Goal: Check status: Check status

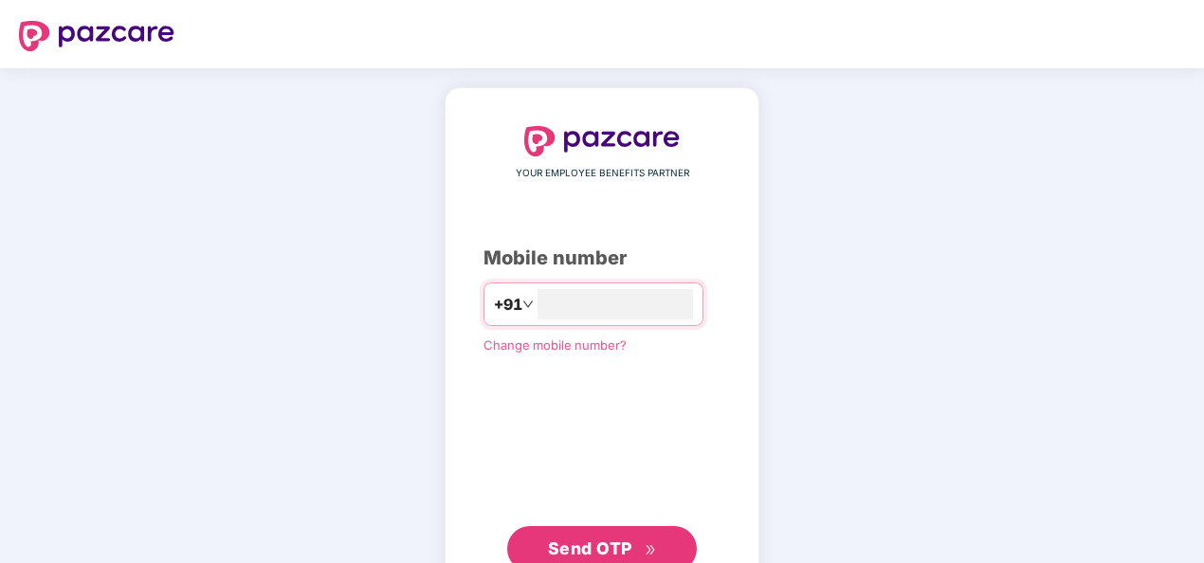
type input "**********"
click at [603, 543] on span "Send OTP" at bounding box center [590, 549] width 84 height 20
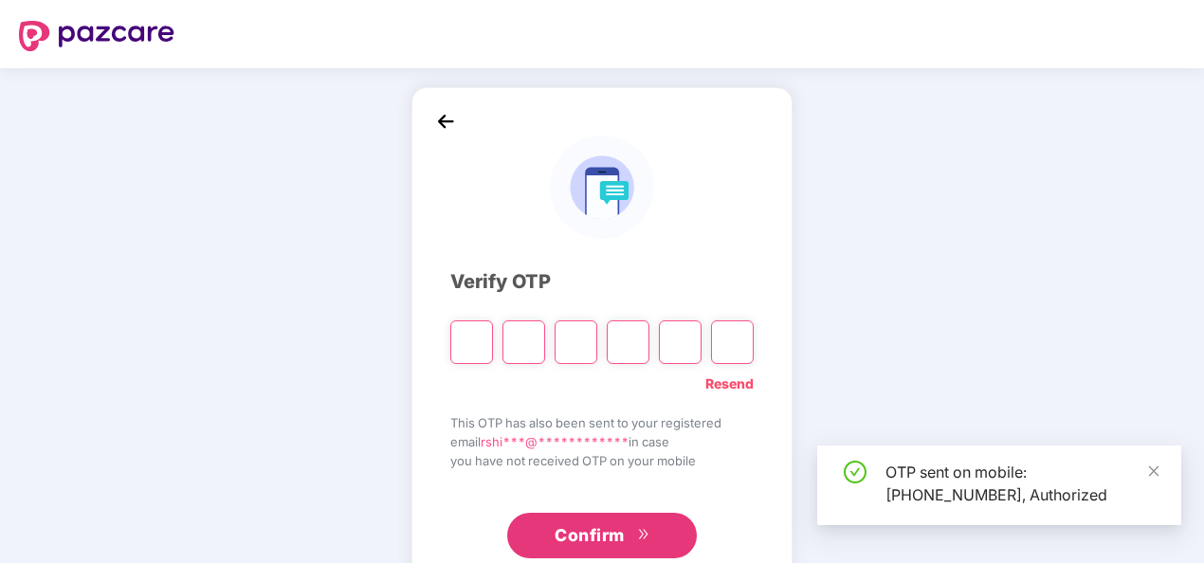
click at [470, 347] on input "Please enter verification code. Digit 1" at bounding box center [471, 343] width 43 height 44
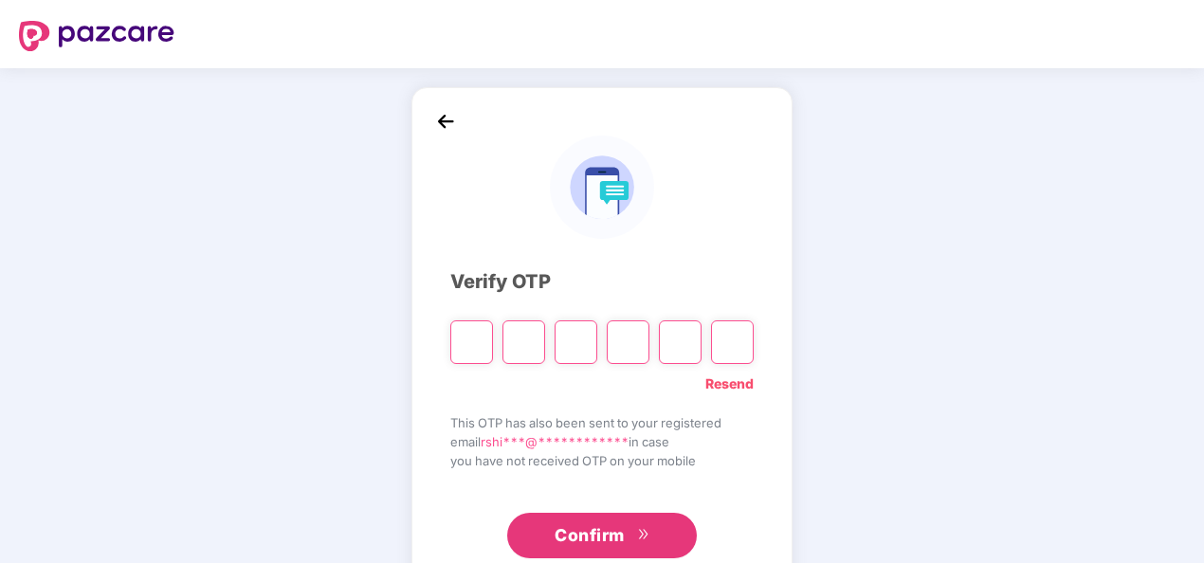
type input "*"
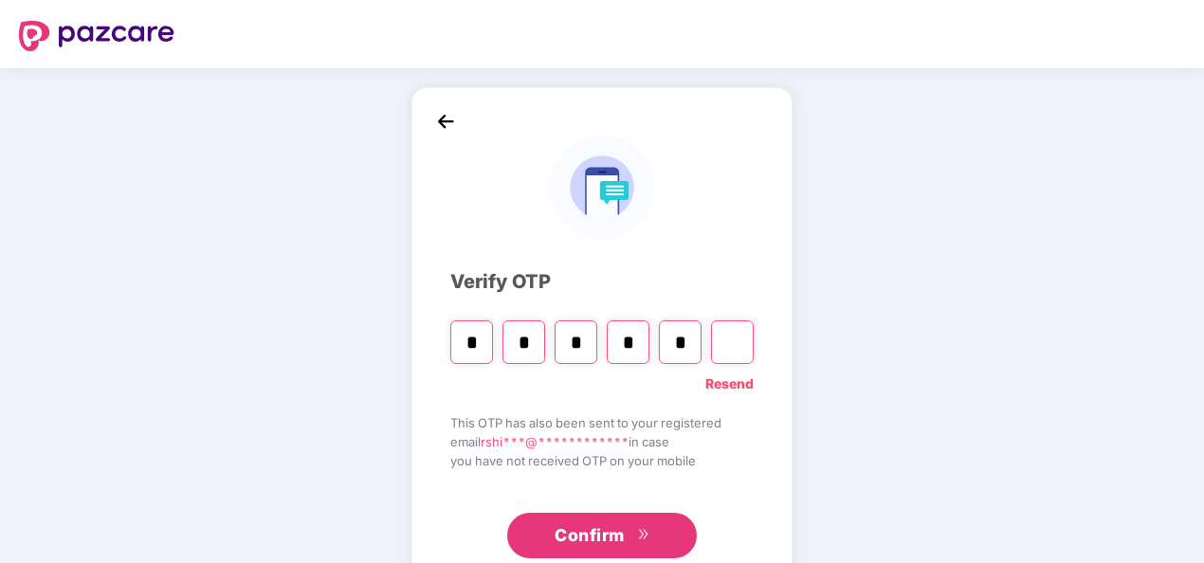
type input "*"
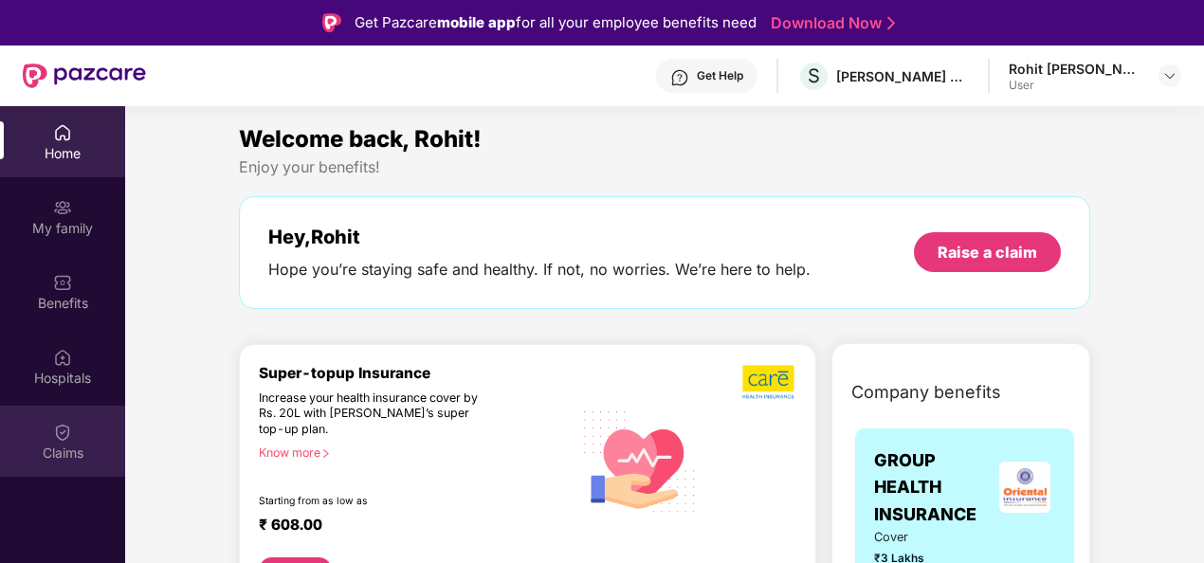
click at [53, 450] on div "Claims" at bounding box center [62, 453] width 125 height 19
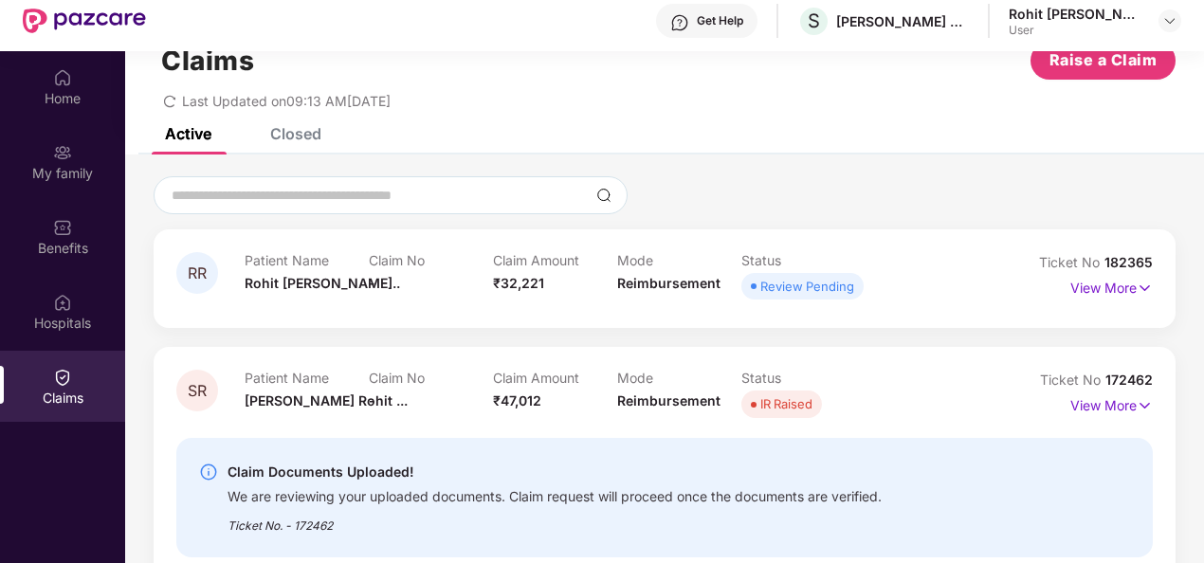
scroll to position [106, 0]
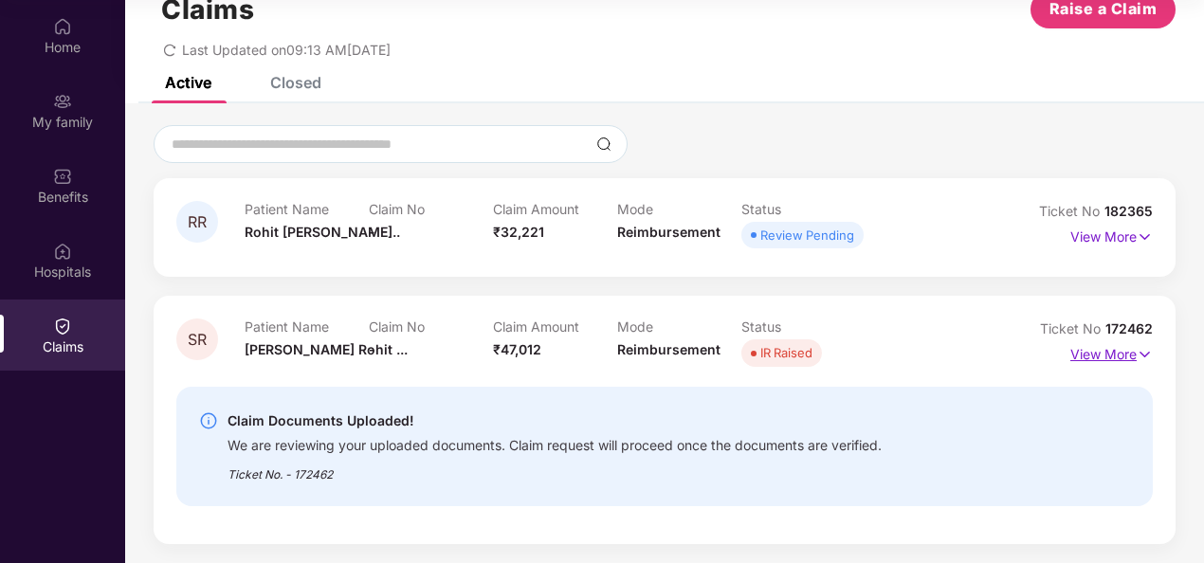
click at [1079, 349] on p "View More" at bounding box center [1112, 352] width 83 height 26
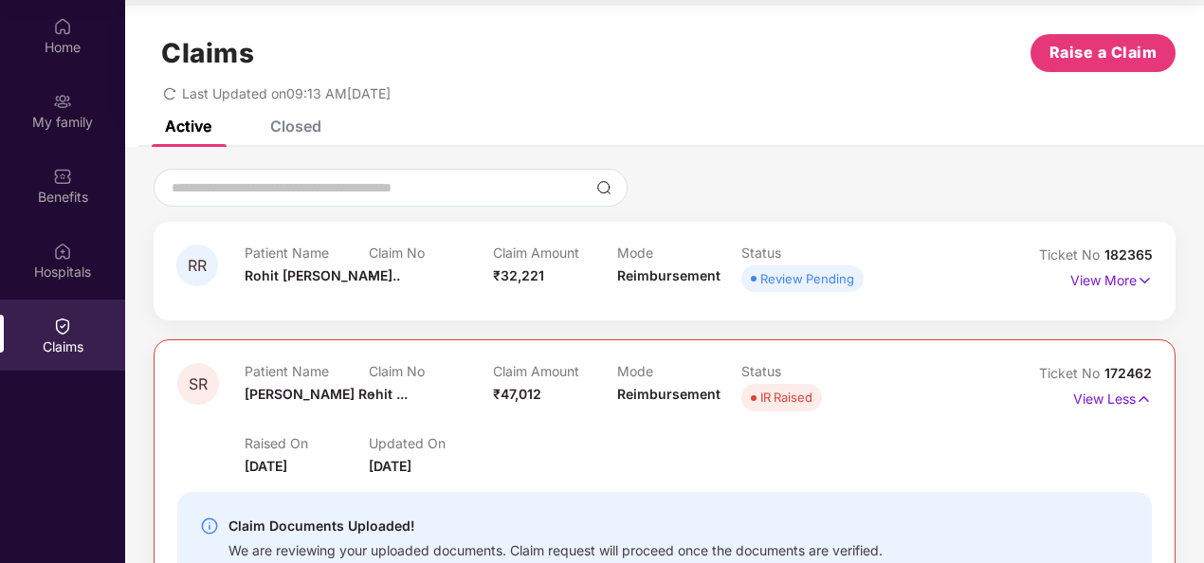
scroll to position [0, 0]
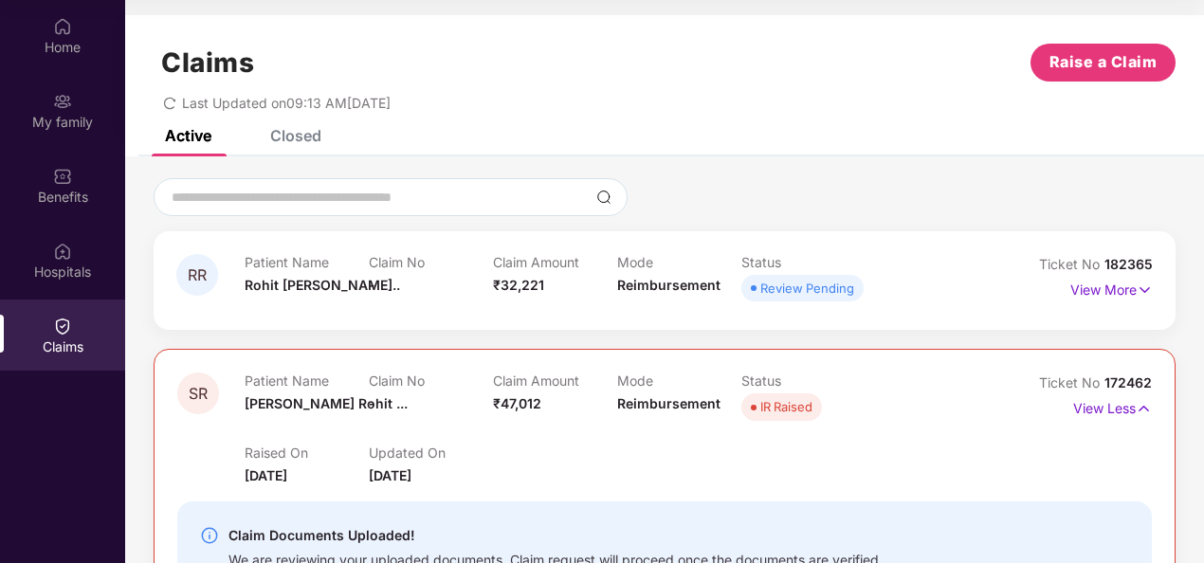
click at [291, 136] on div "Closed" at bounding box center [295, 135] width 51 height 19
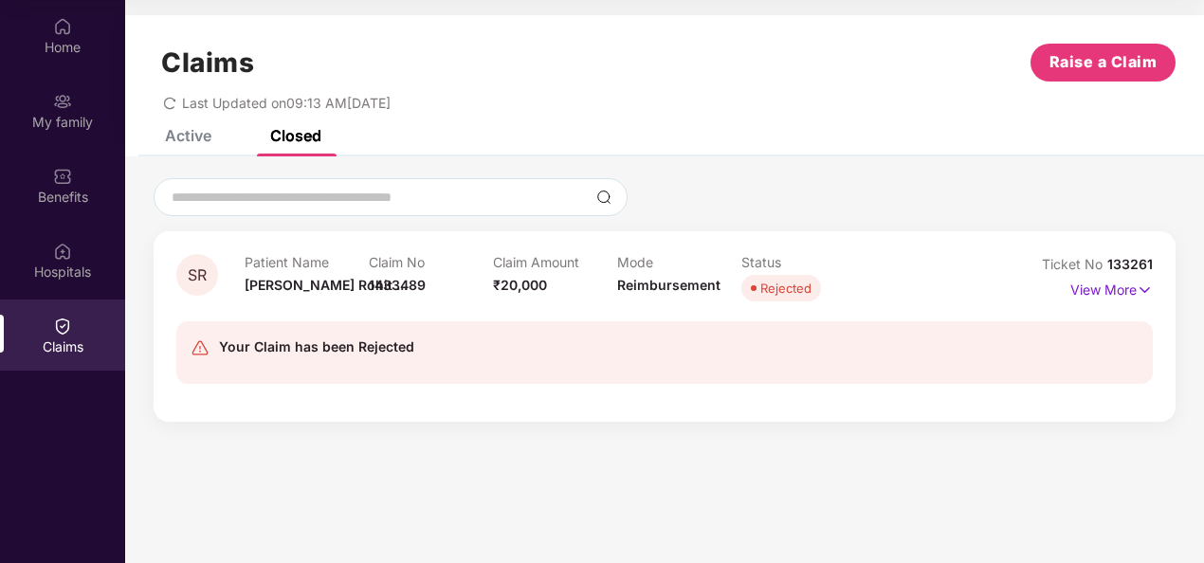
click at [291, 136] on div "Closed" at bounding box center [295, 135] width 51 height 19
click at [194, 132] on div "Active" at bounding box center [188, 135] width 46 height 19
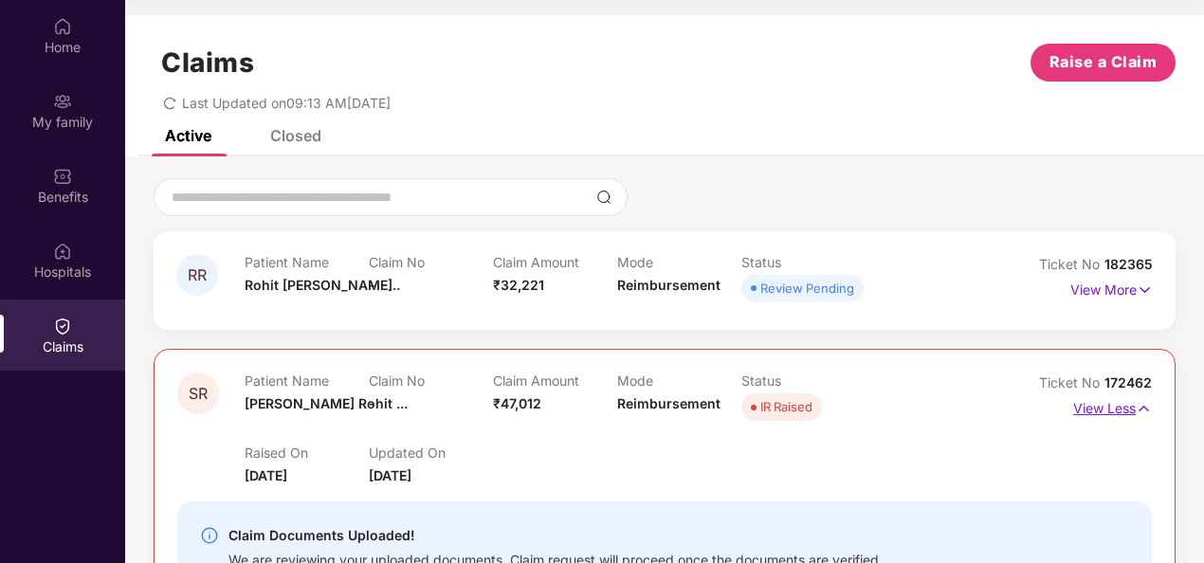
click at [1115, 412] on p "View Less" at bounding box center [1112, 407] width 79 height 26
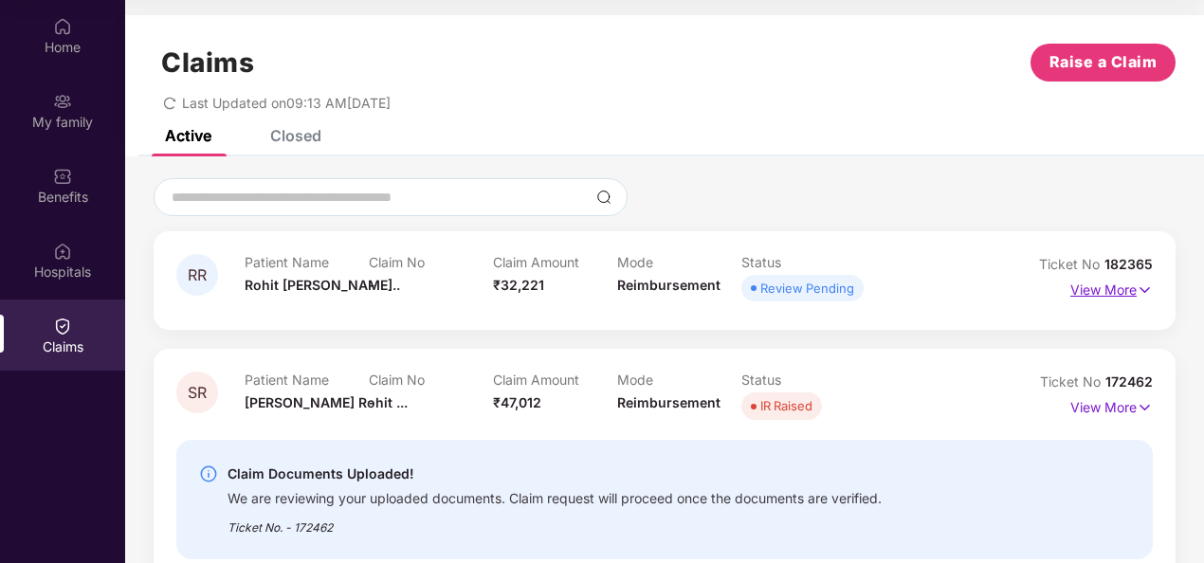
click at [1123, 292] on p "View More" at bounding box center [1112, 288] width 83 height 26
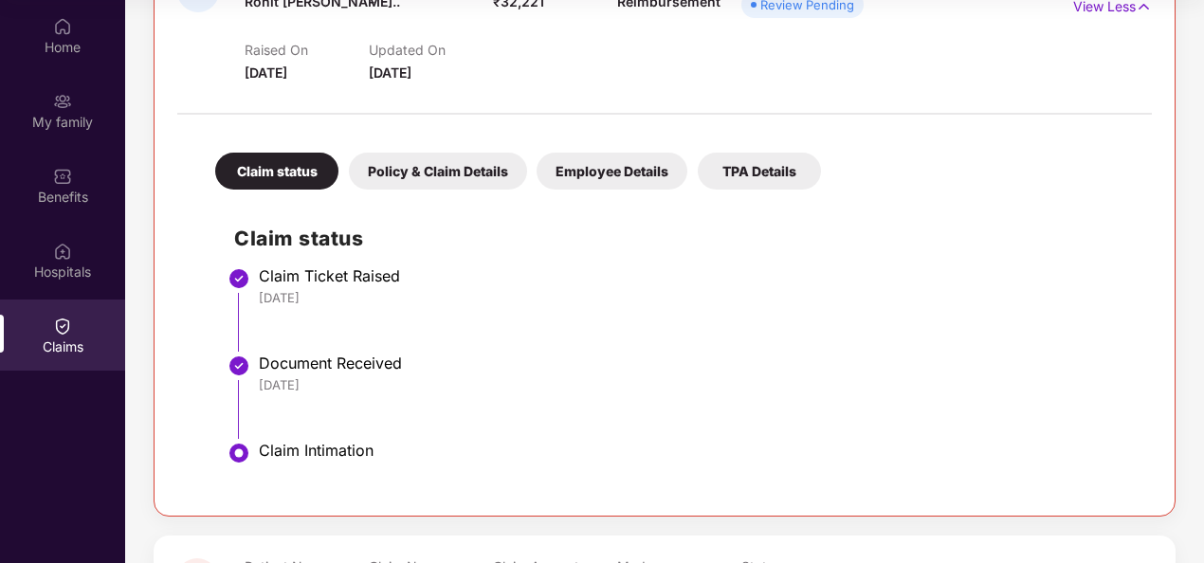
scroll to position [190, 0]
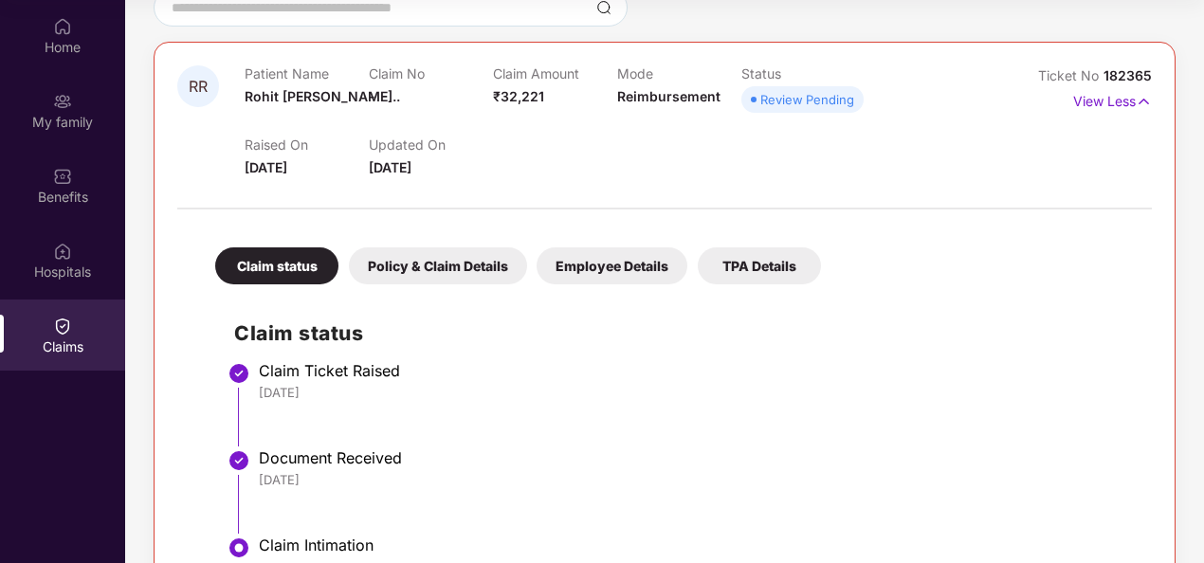
click at [743, 266] on div "TPA Details" at bounding box center [759, 266] width 123 height 37
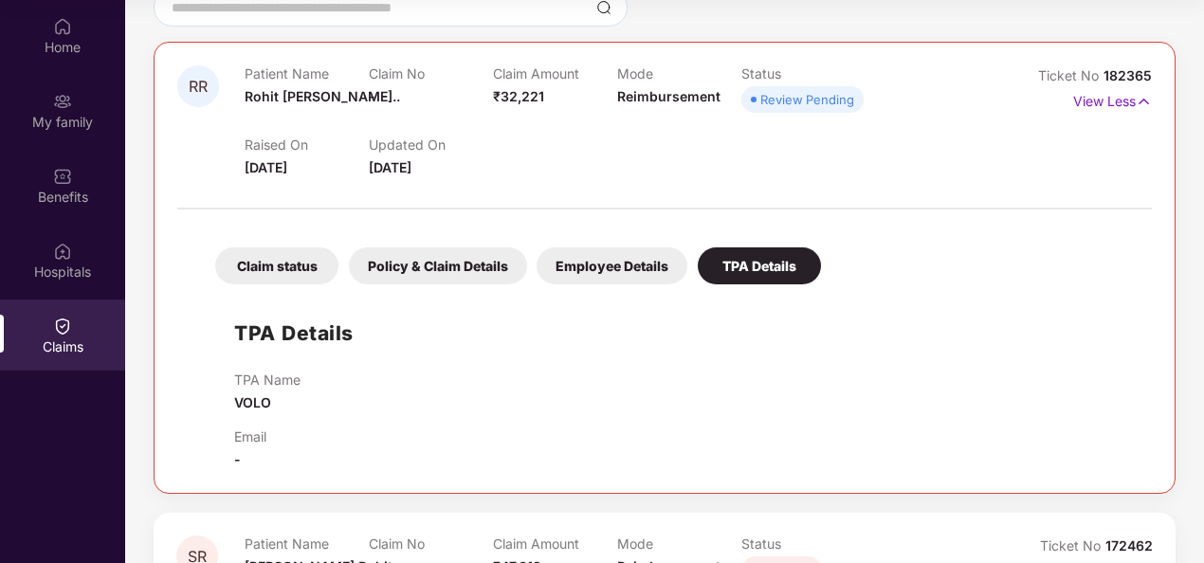
click at [594, 259] on div "Employee Details" at bounding box center [612, 266] width 151 height 37
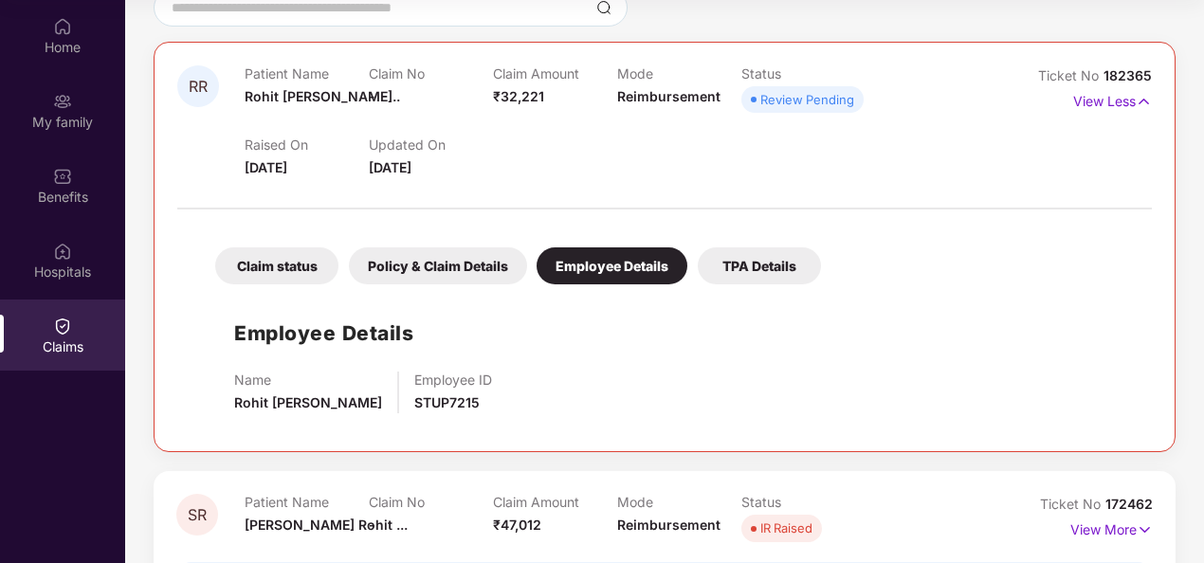
click at [465, 267] on div "Policy & Claim Details" at bounding box center [438, 266] width 178 height 37
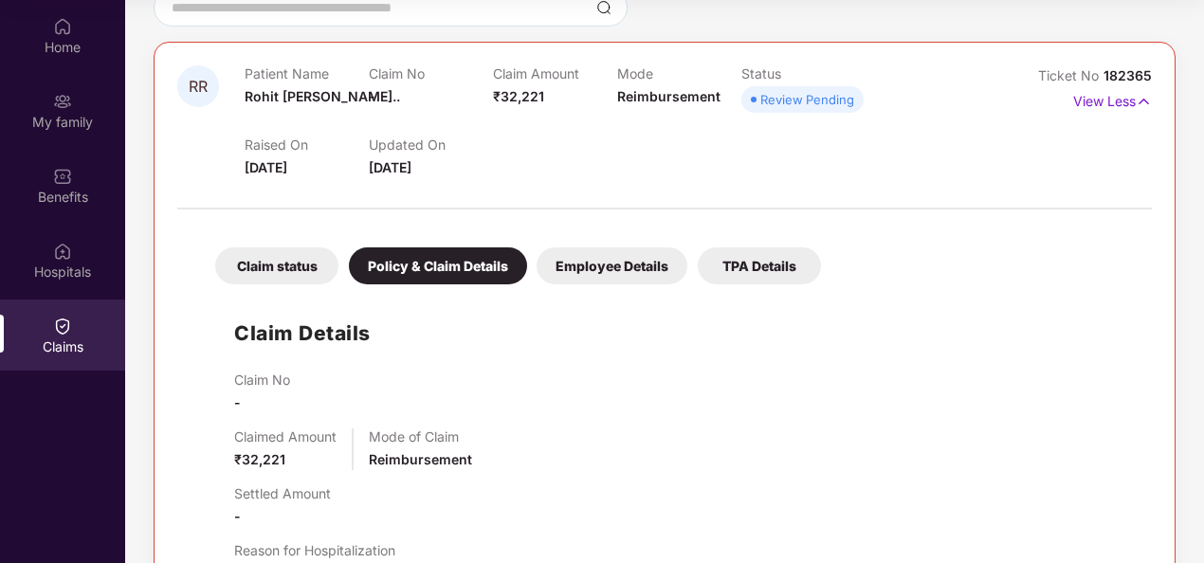
click at [266, 260] on div "Claim status" at bounding box center [276, 266] width 123 height 37
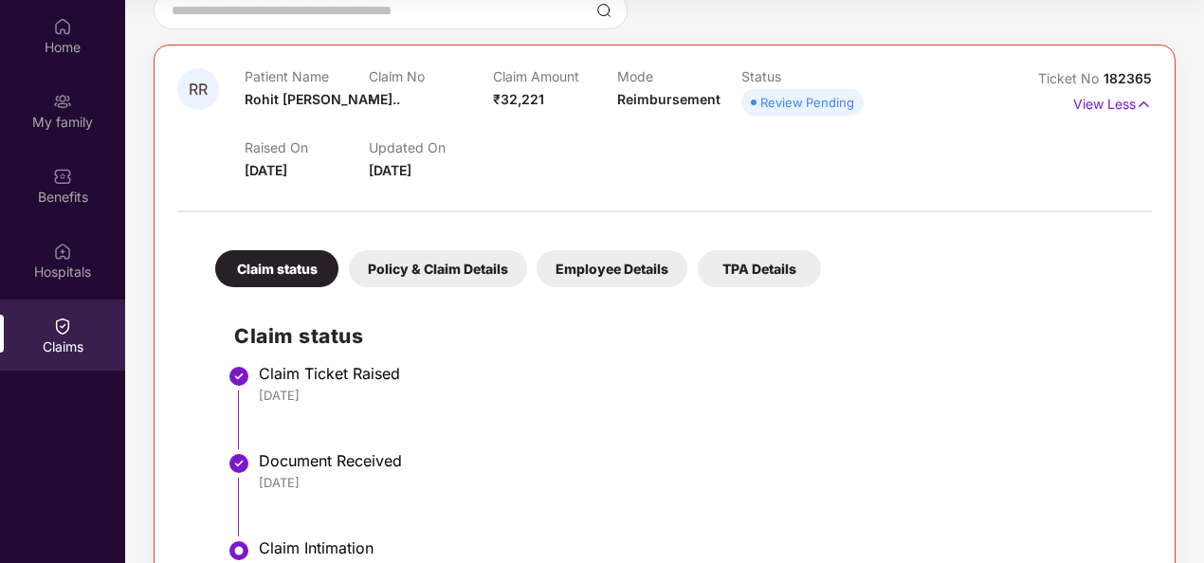
scroll to position [0, 0]
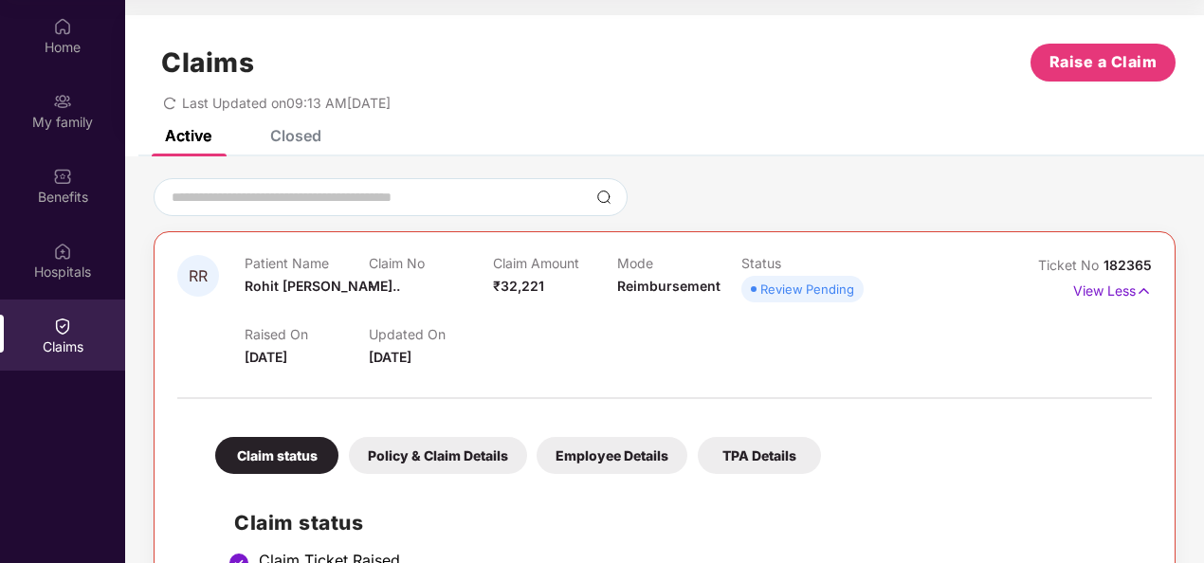
click at [167, 101] on icon "redo" at bounding box center [169, 103] width 13 height 13
